Goal: Use online tool/utility: Utilize a website feature to perform a specific function

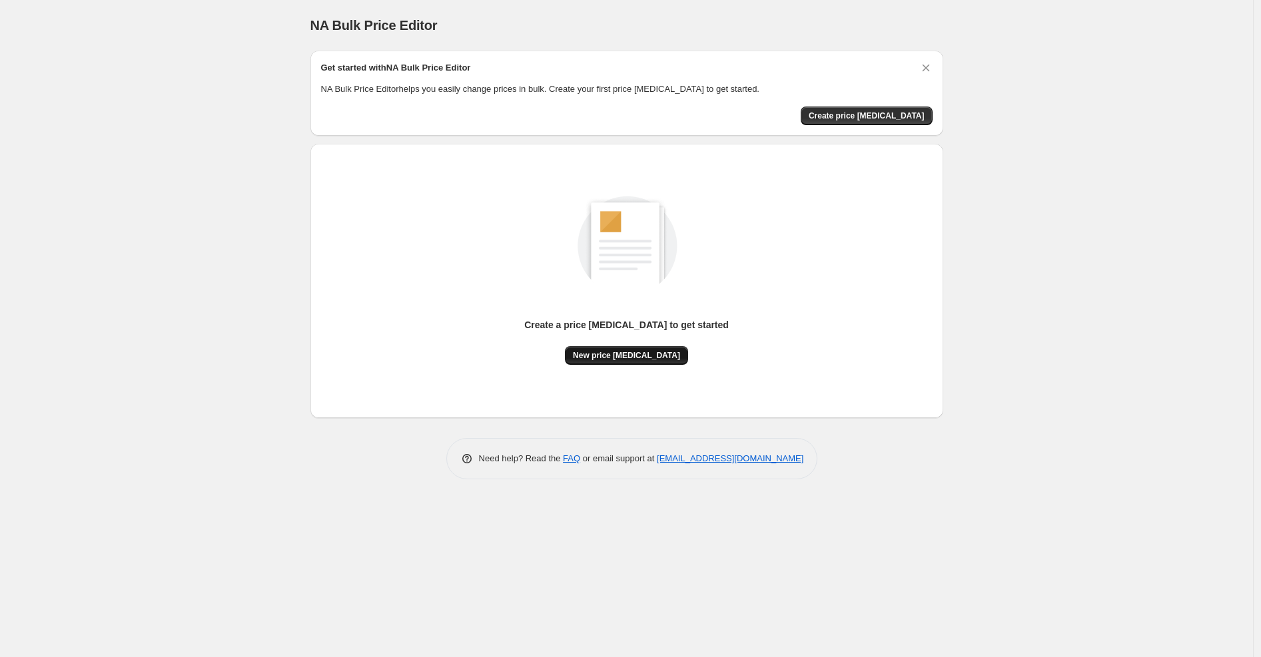
click at [615, 357] on span "New price [MEDICAL_DATA]" at bounding box center [626, 355] width 107 height 11
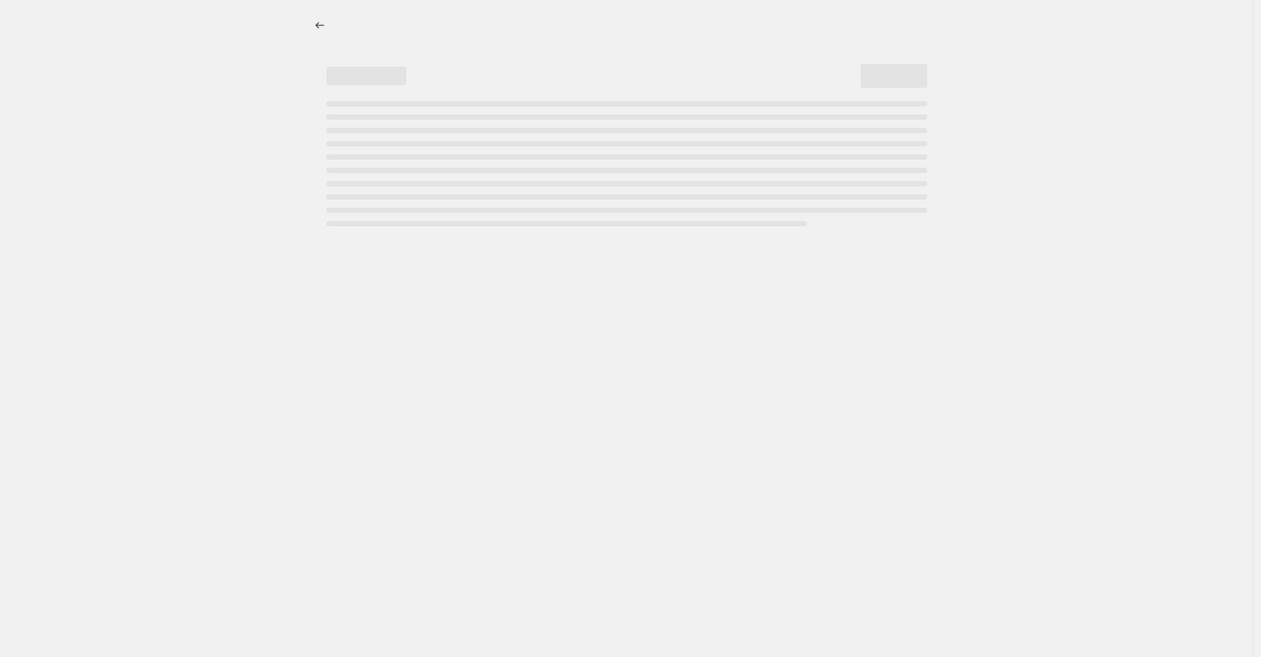
select select "percentage"
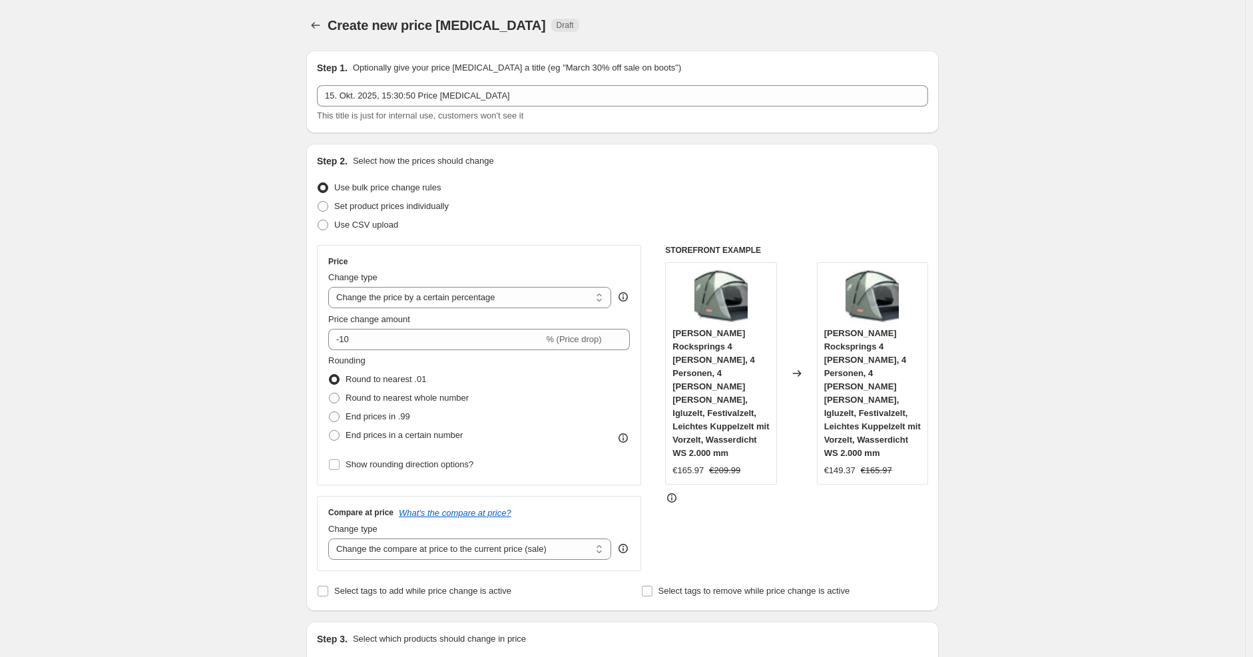
click at [428, 352] on div "Price Change type Change the price to a certain amount Change the price by a ce…" at bounding box center [479, 365] width 302 height 218
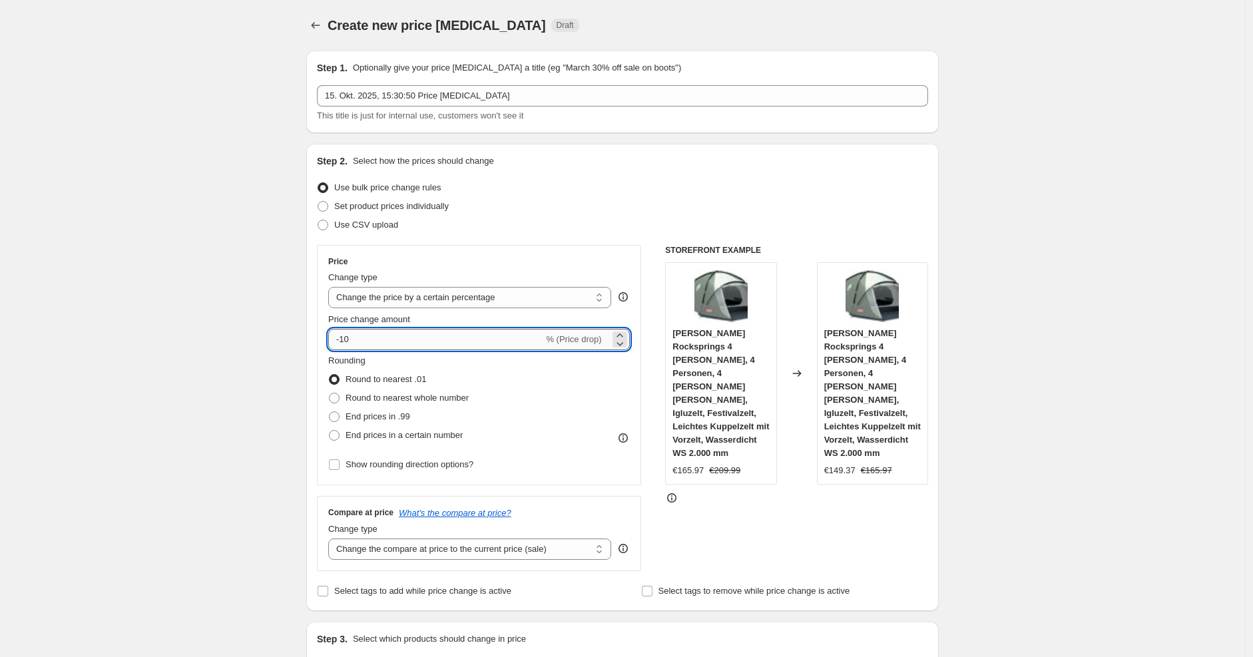
click at [404, 333] on input "-10" at bounding box center [435, 339] width 215 height 21
type input "-1"
type input "-30"
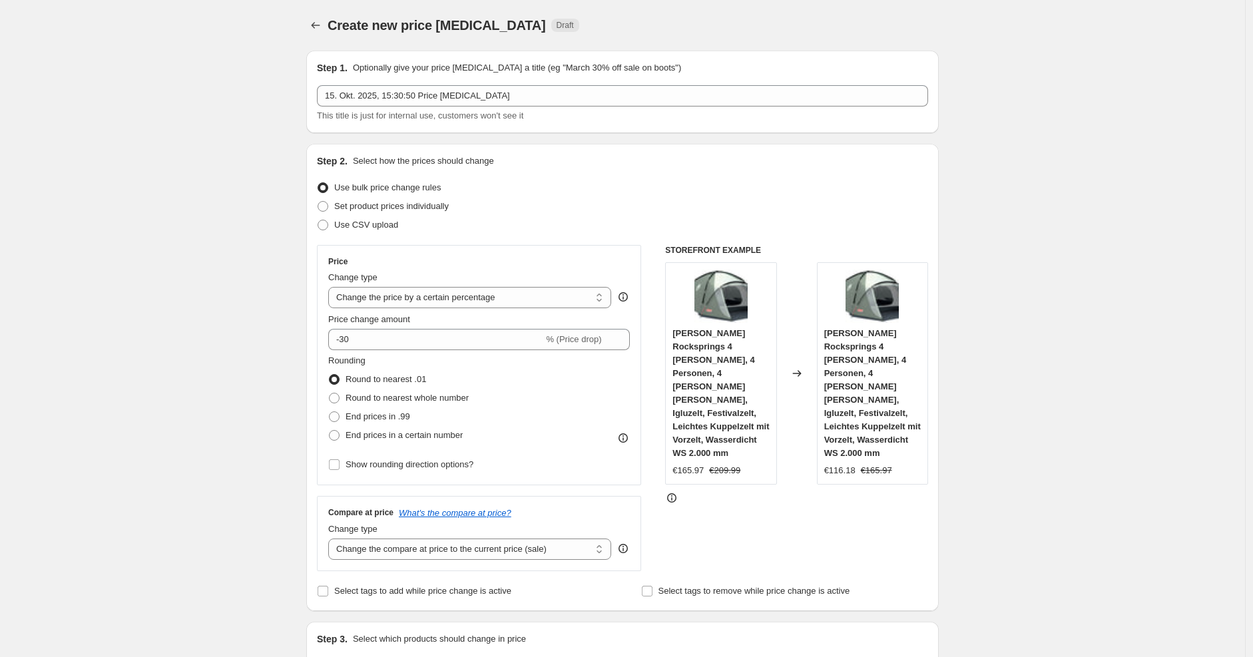
click at [627, 209] on div "Set product prices individually" at bounding box center [622, 206] width 611 height 19
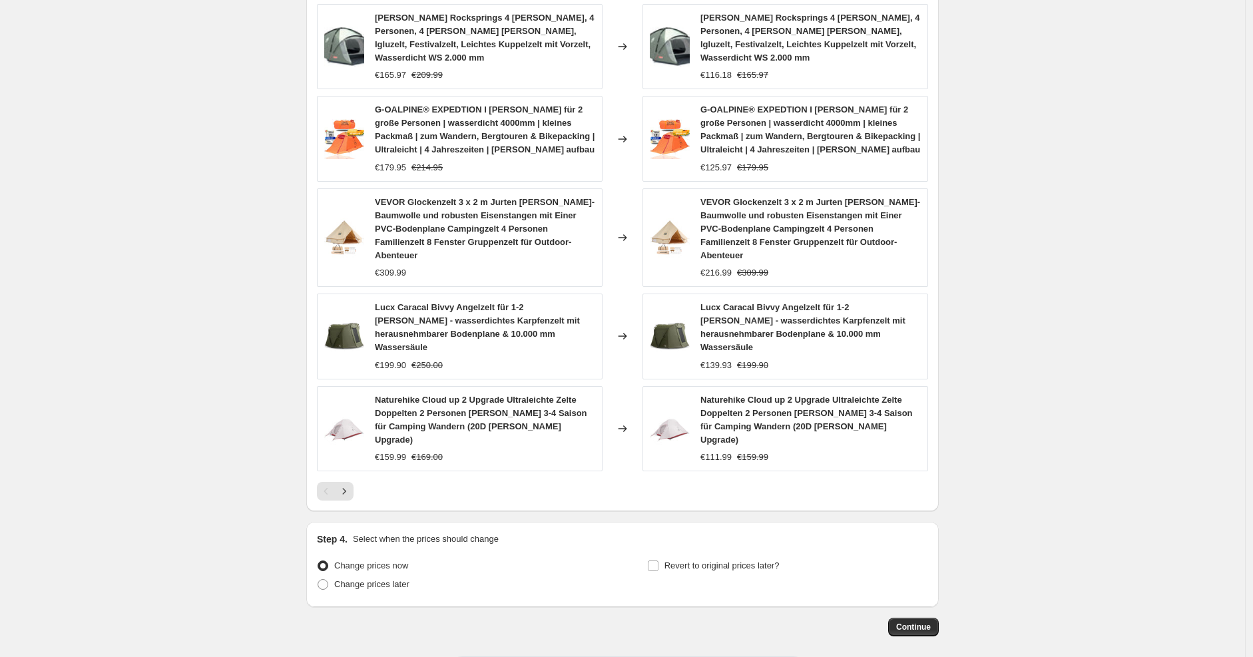
scroll to position [790, 0]
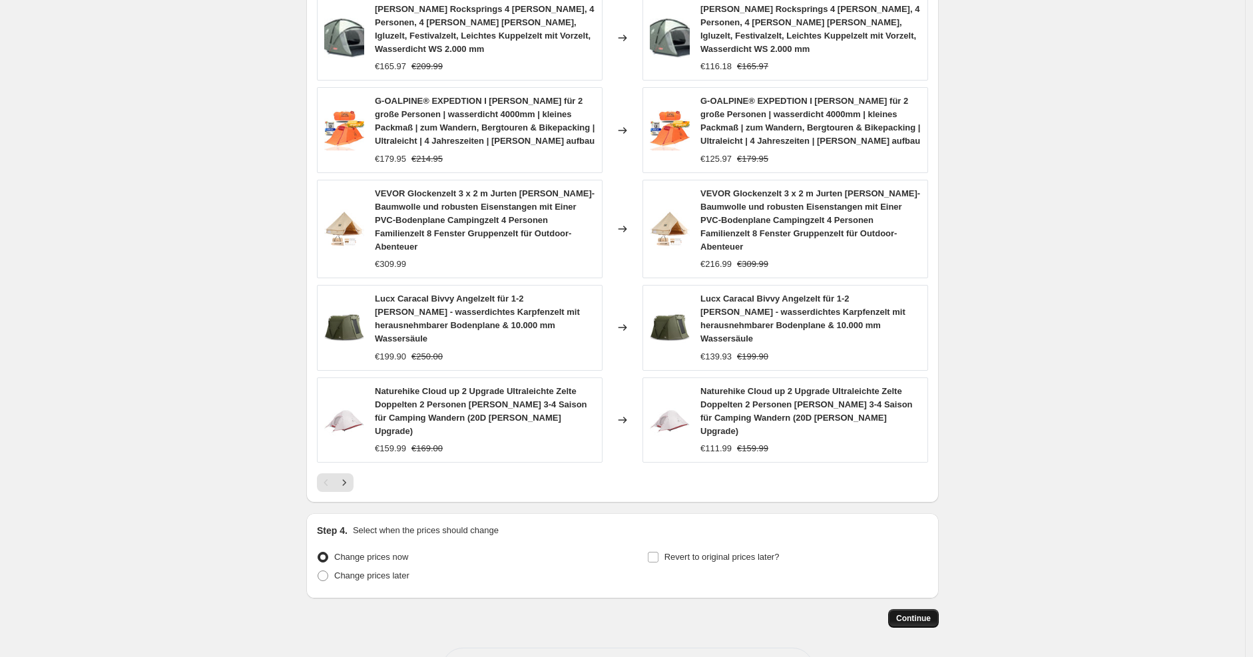
click at [916, 613] on span "Continue" at bounding box center [913, 618] width 35 height 11
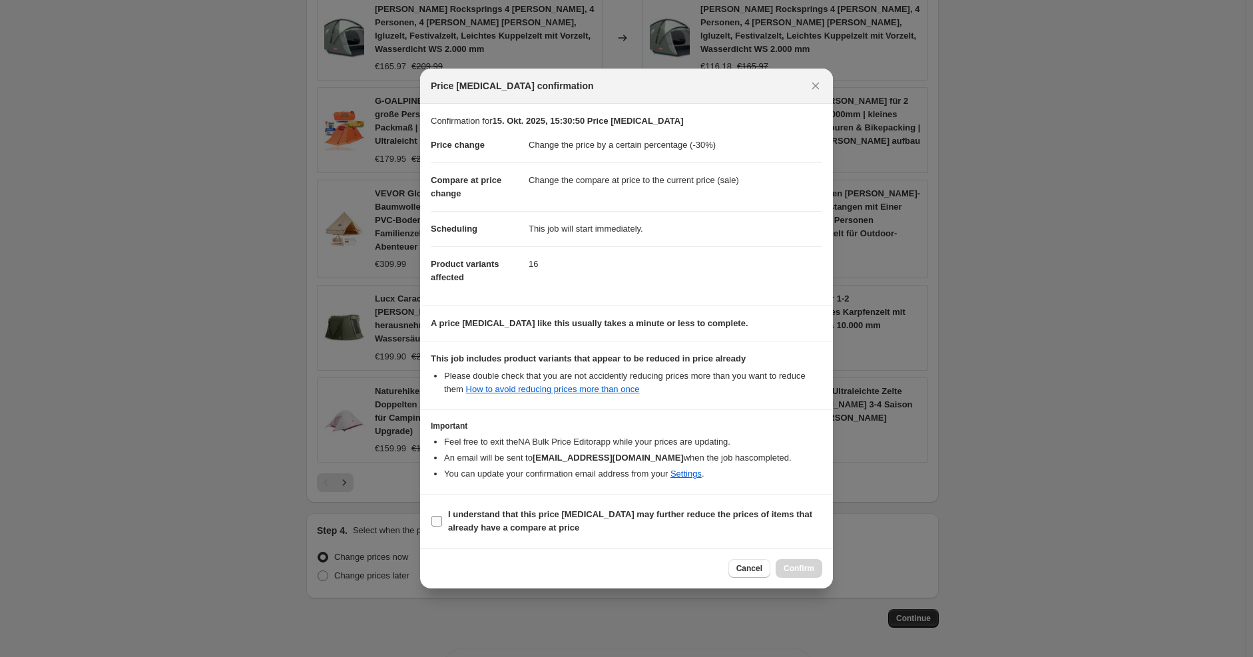
click at [681, 513] on b "I understand that this price [MEDICAL_DATA] may further reduce the prices of it…" at bounding box center [630, 520] width 364 height 23
click at [442, 516] on input "I understand that this price [MEDICAL_DATA] may further reduce the prices of it…" at bounding box center [437, 521] width 11 height 11
checkbox input "true"
click at [808, 567] on span "Confirm" at bounding box center [799, 568] width 31 height 11
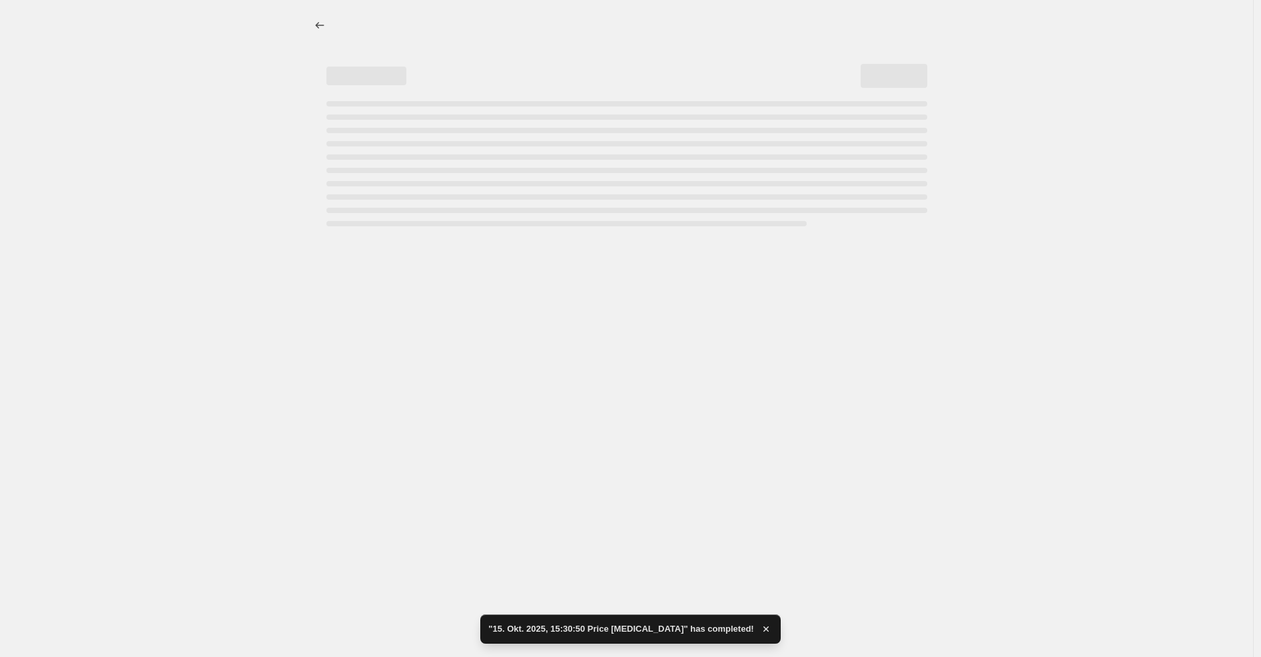
select select "percentage"
